Goal: Information Seeking & Learning: Learn about a topic

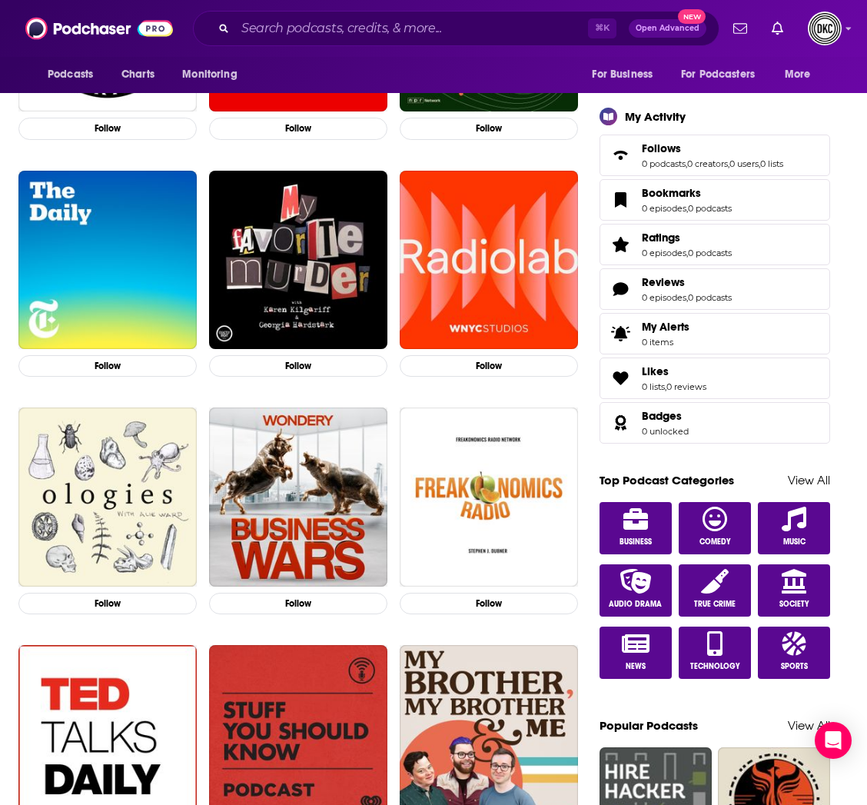
scroll to position [469, 0]
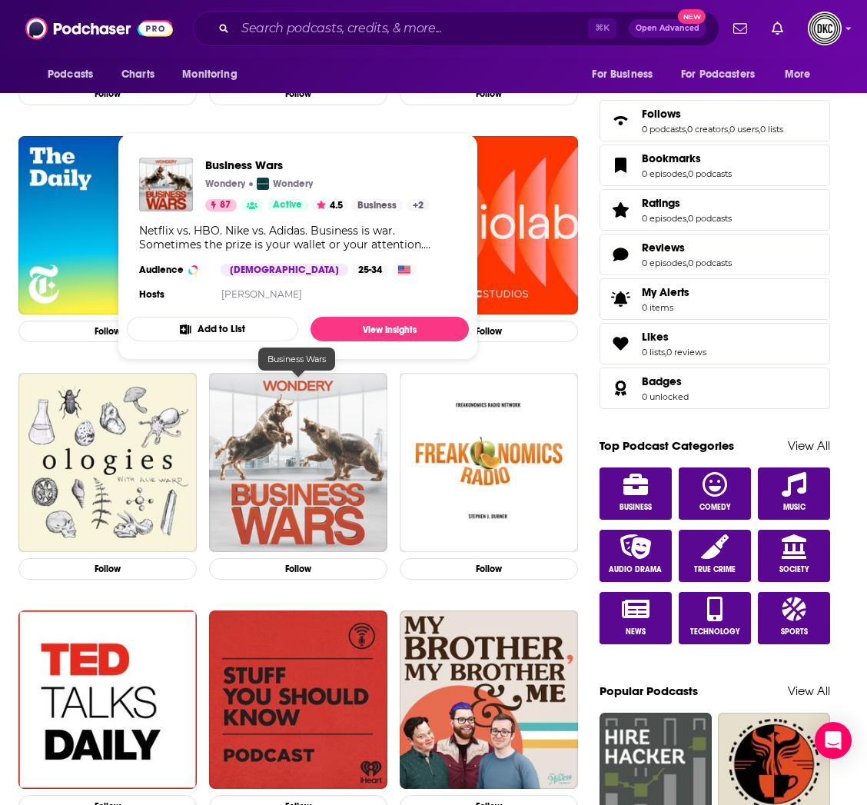
click at [320, 462] on img "Business Wars" at bounding box center [298, 462] width 178 height 178
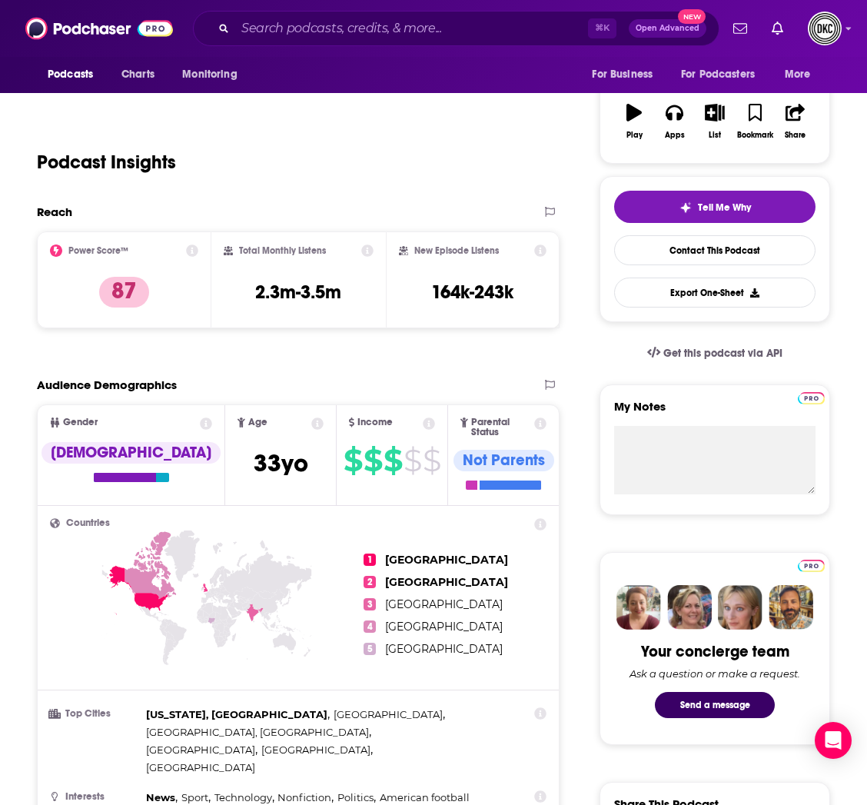
scroll to position [254, 0]
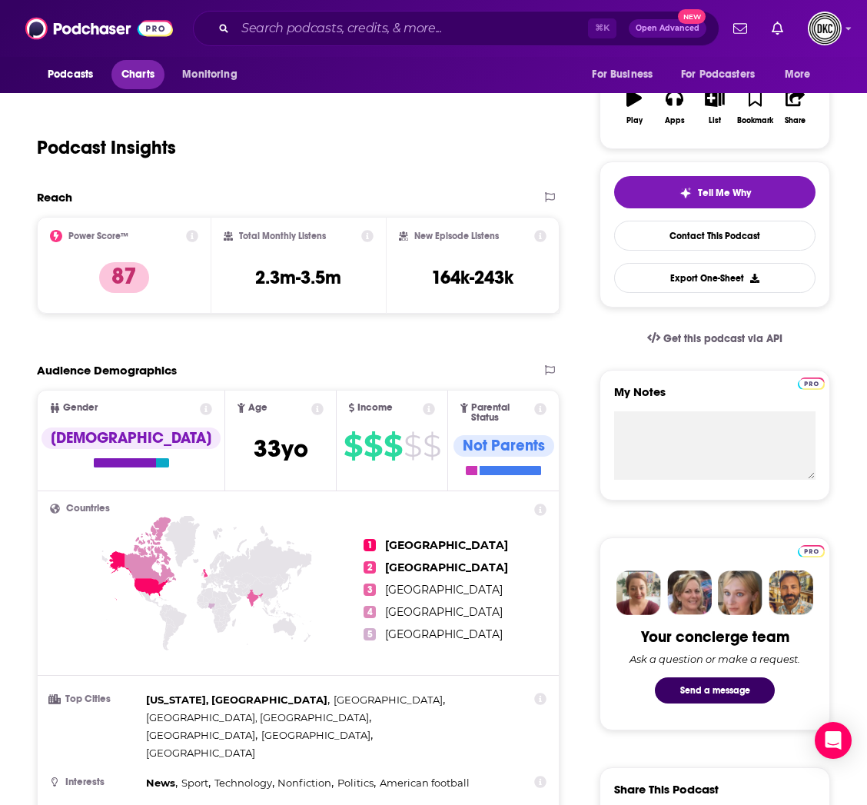
click at [141, 72] on span "Charts" at bounding box center [137, 75] width 33 height 22
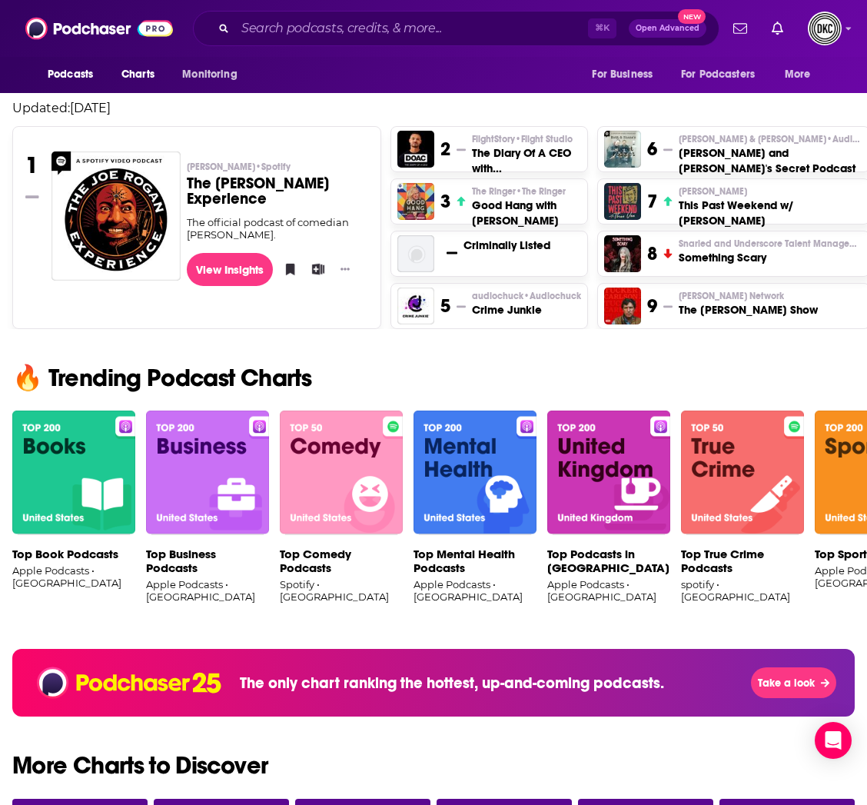
click at [224, 466] on img at bounding box center [207, 472] width 123 height 125
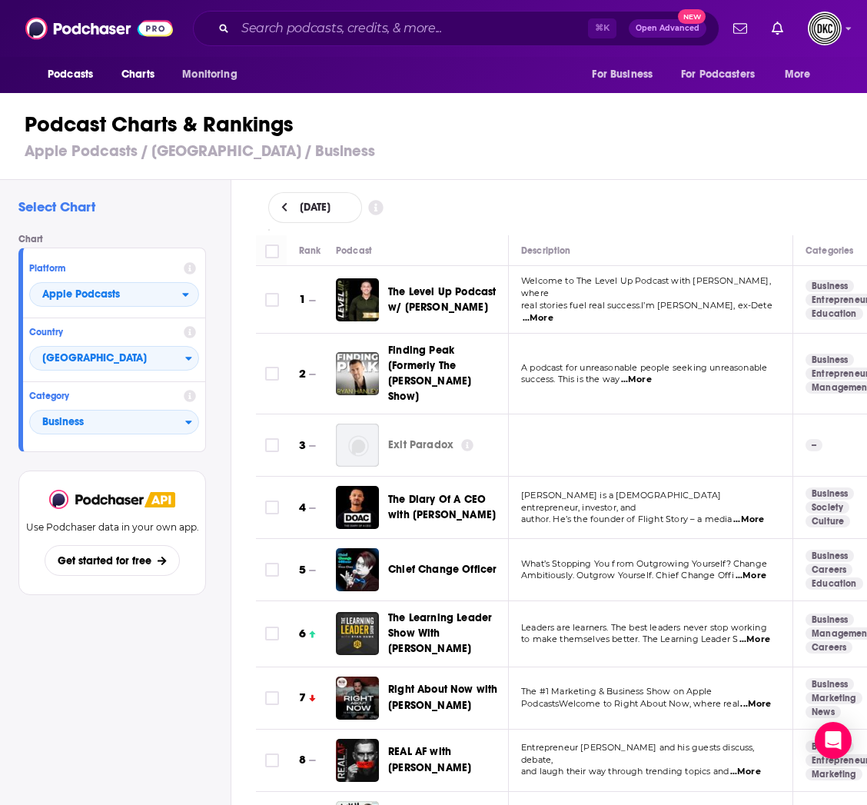
click at [553, 312] on span "...More" at bounding box center [538, 318] width 31 height 12
click at [687, 221] on div "[DATE]" at bounding box center [561, 207] width 587 height 31
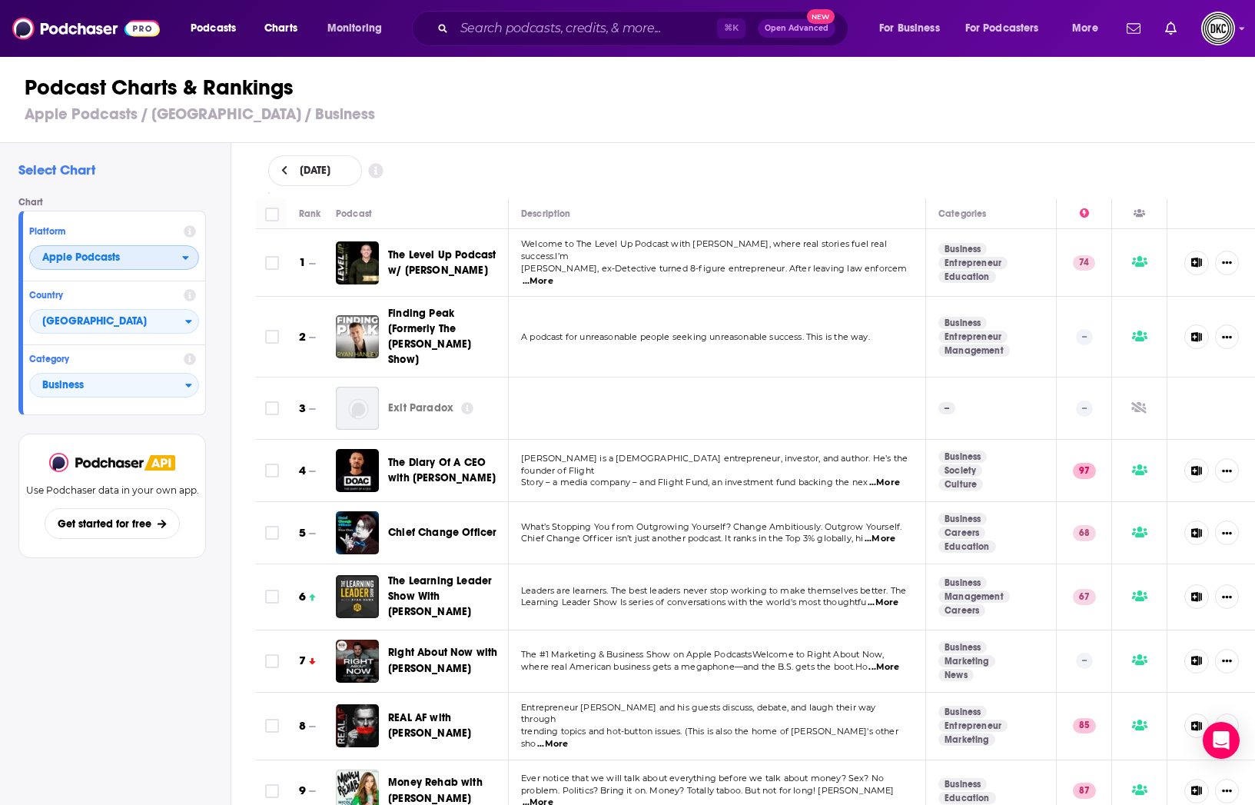
click at [150, 264] on span "Apple Podcasts" at bounding box center [106, 258] width 152 height 26
click at [83, 309] on span "Spotify" at bounding box center [113, 304] width 150 height 9
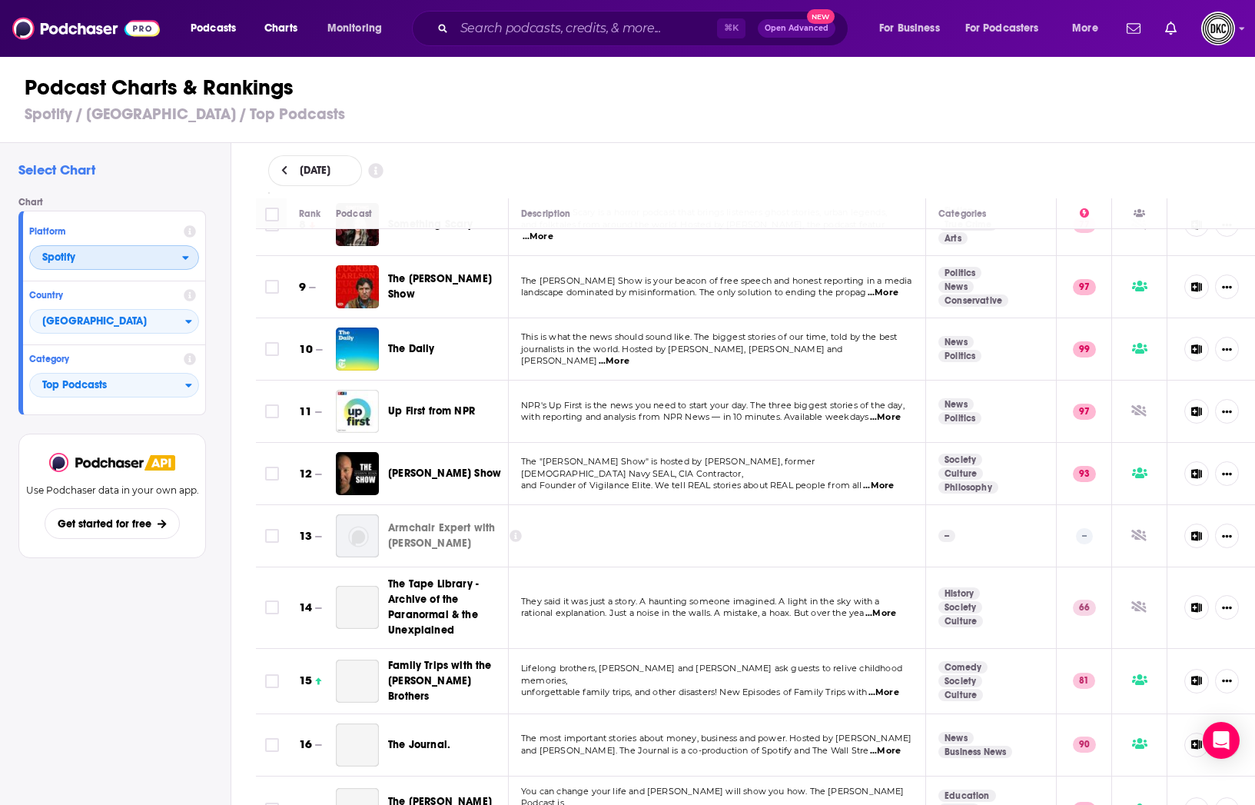
scroll to position [676, 0]
